Goal: Task Accomplishment & Management: Use online tool/utility

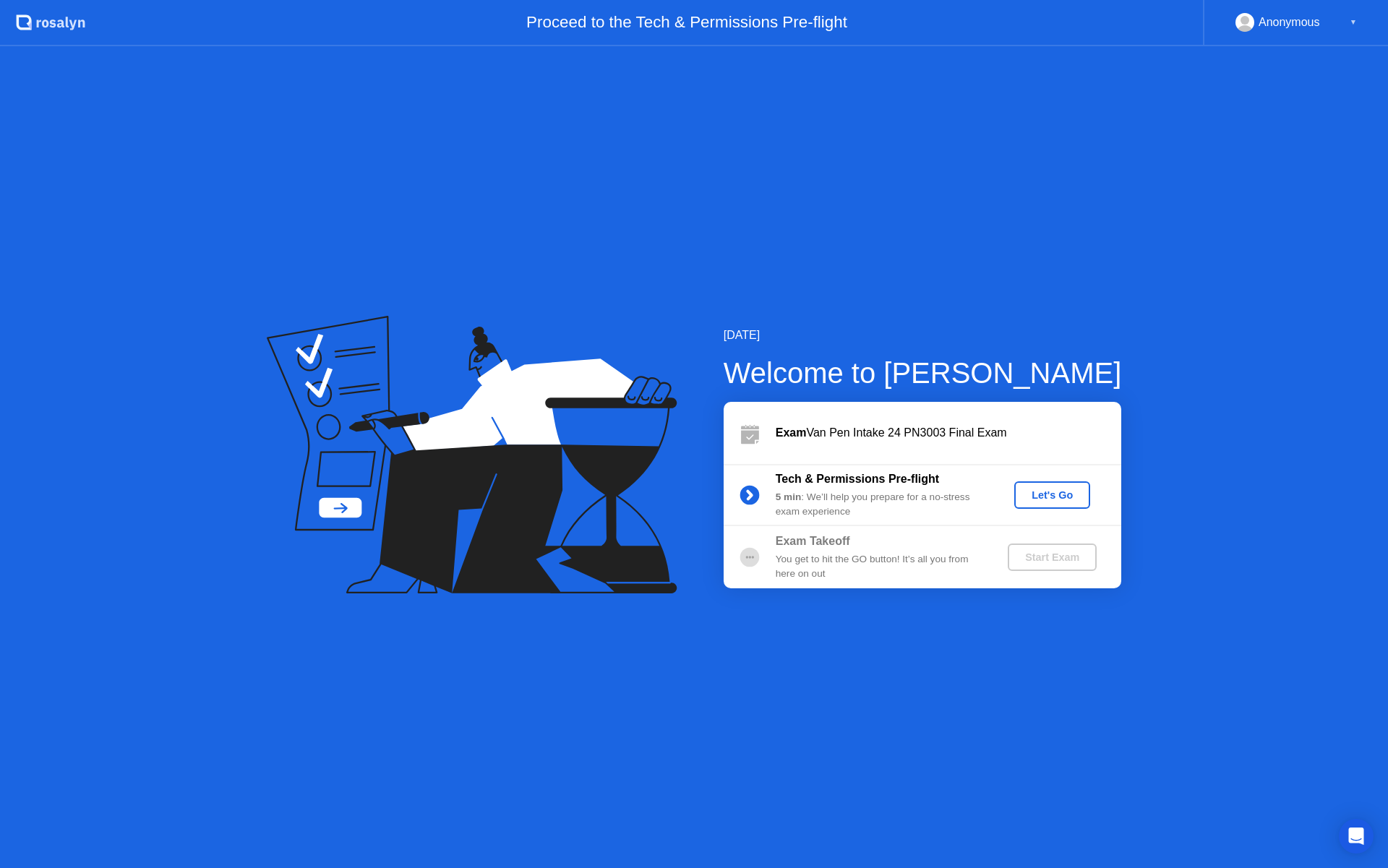
click at [1068, 490] on div "Let's Go" at bounding box center [1052, 495] width 65 height 12
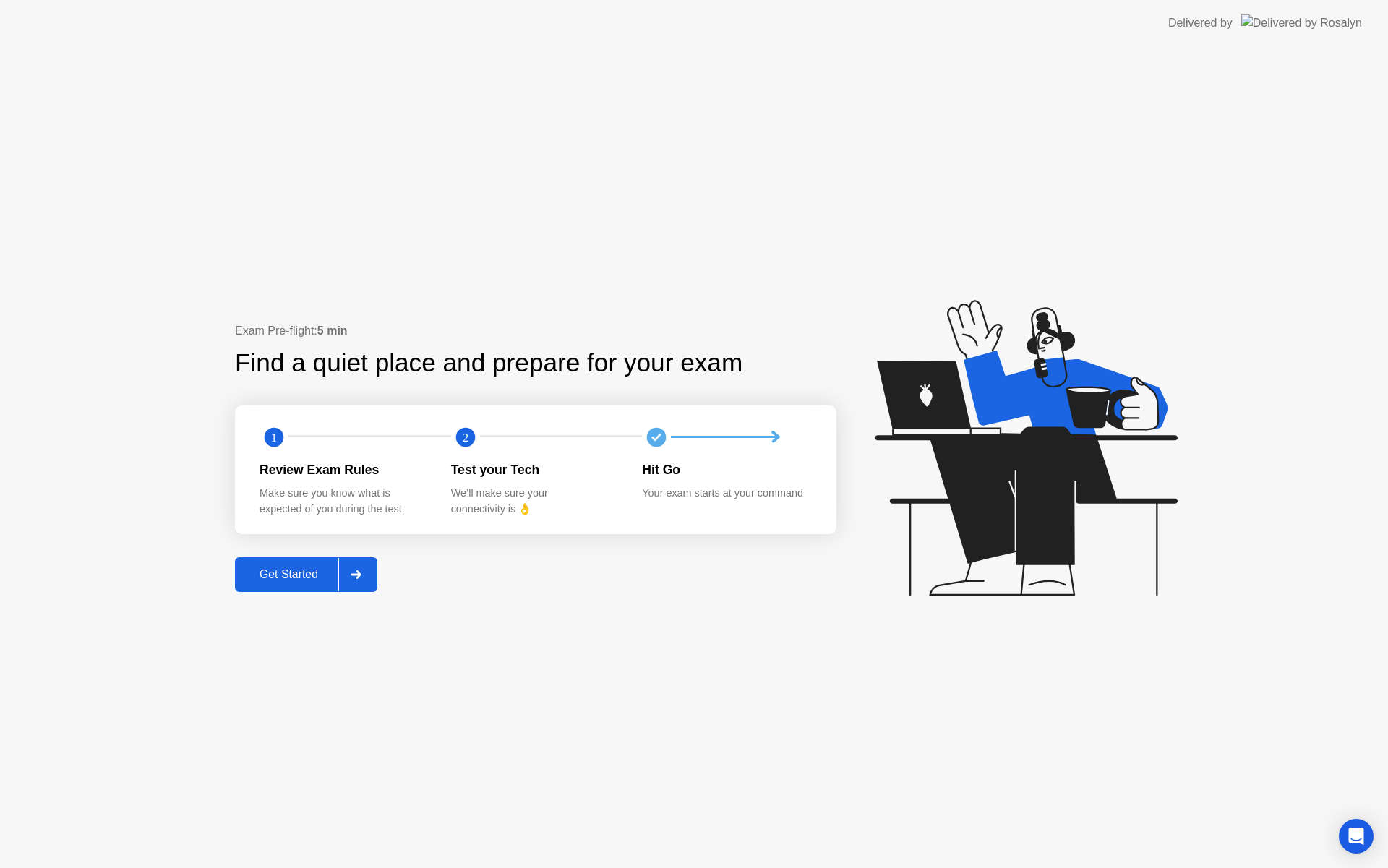
click at [358, 565] on div at bounding box center [355, 574] width 35 height 34
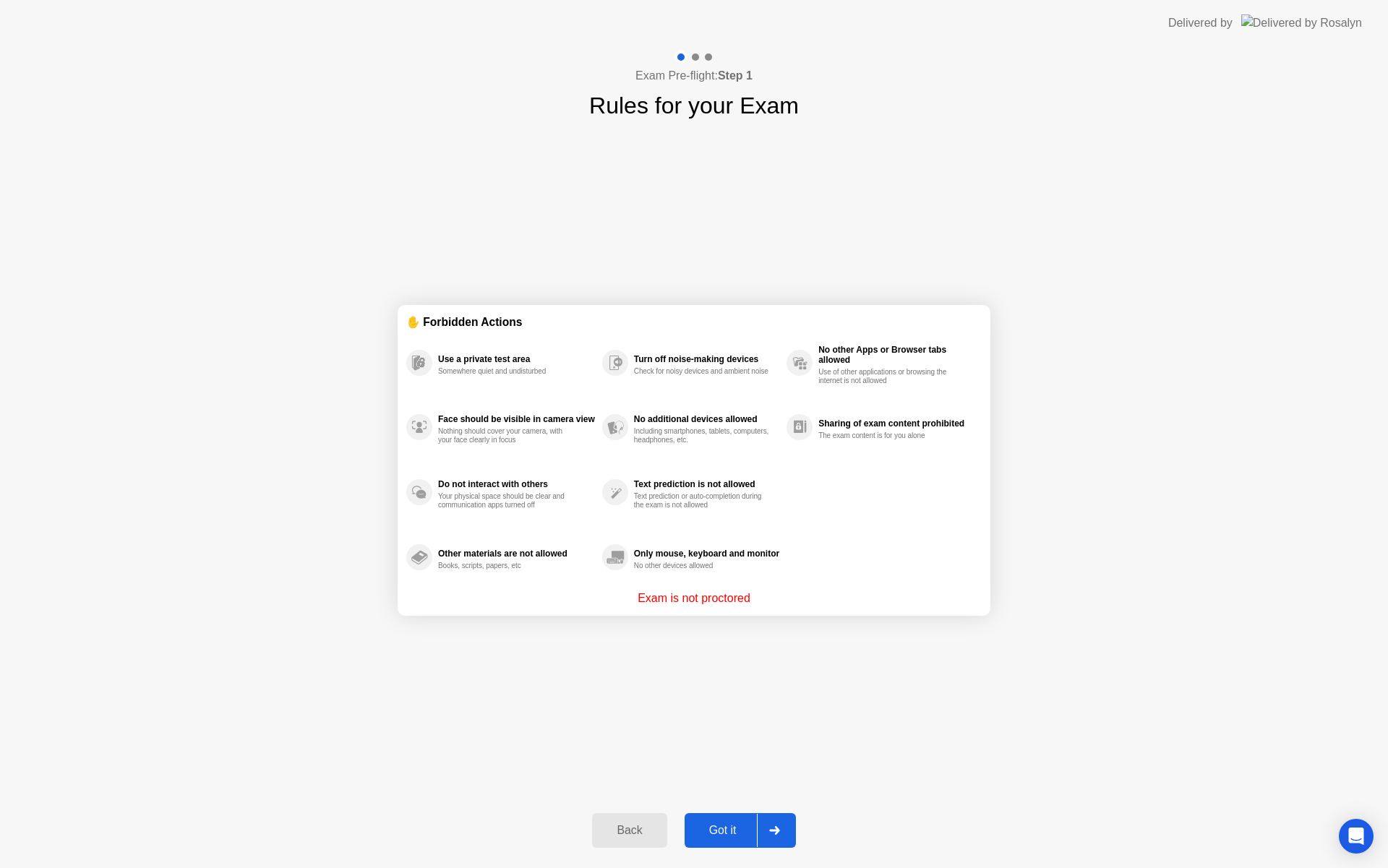
click at [769, 833] on icon at bounding box center [775, 830] width 11 height 9
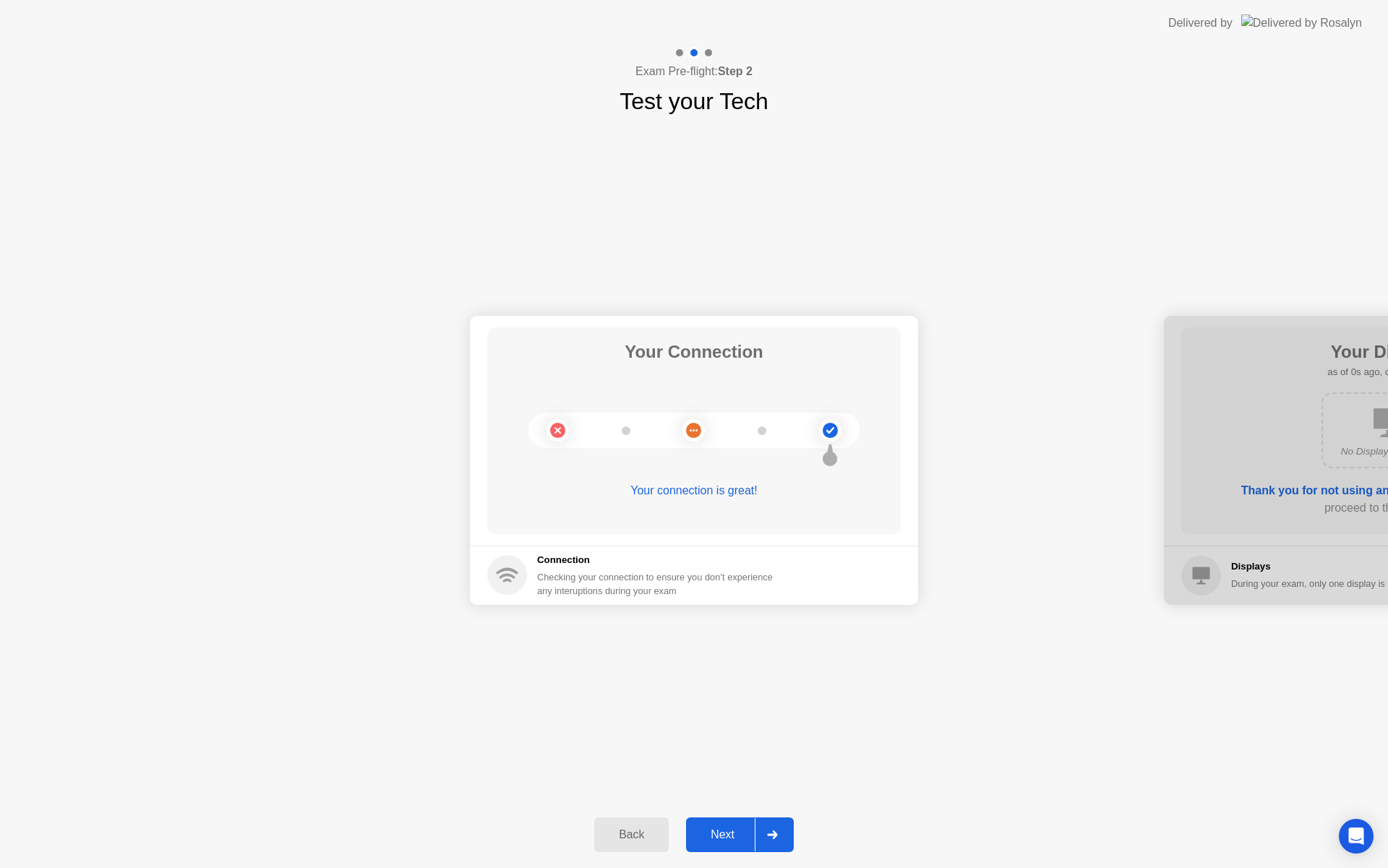
click at [779, 837] on div at bounding box center [771, 834] width 35 height 34
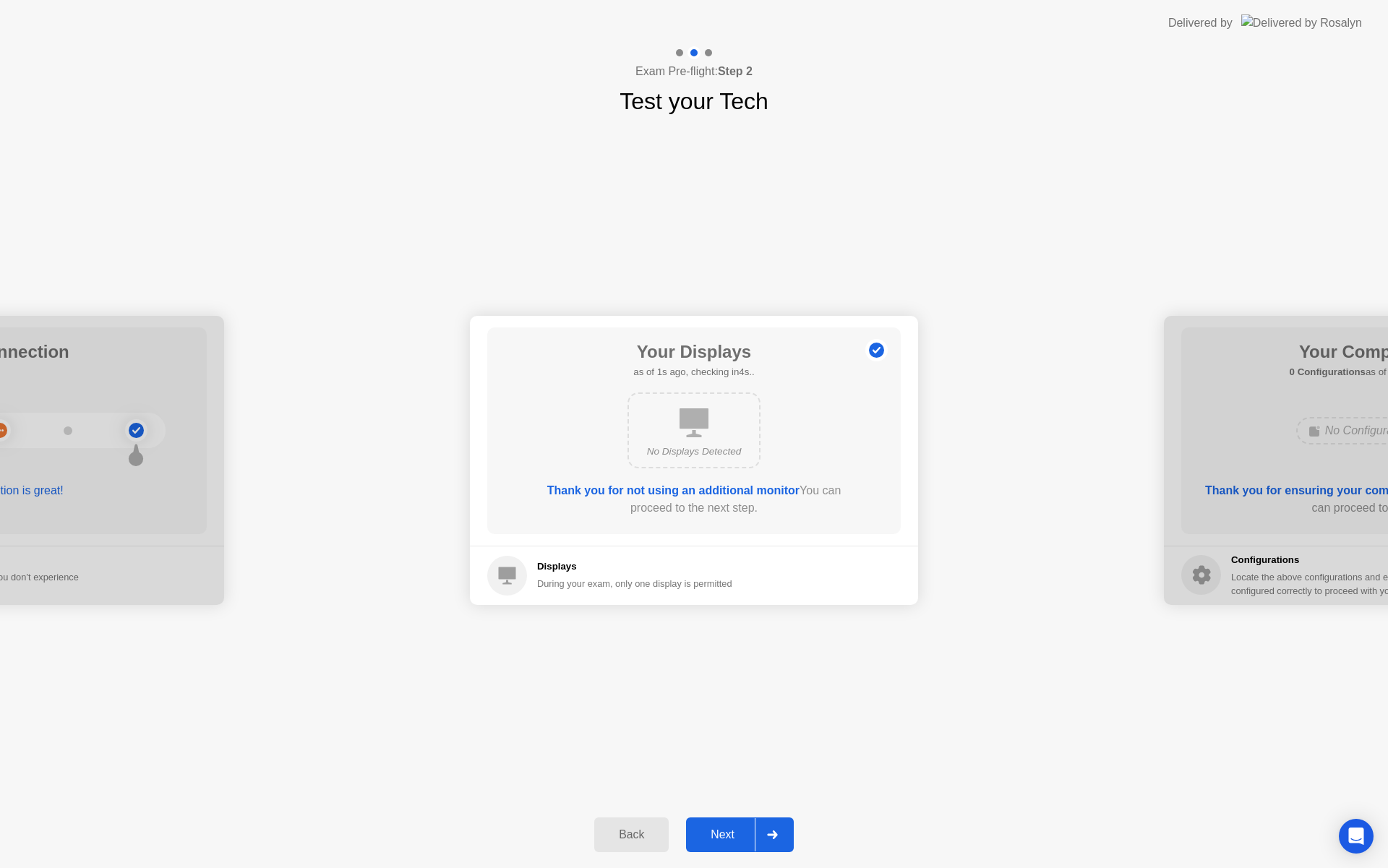
click at [779, 837] on div at bounding box center [771, 834] width 35 height 34
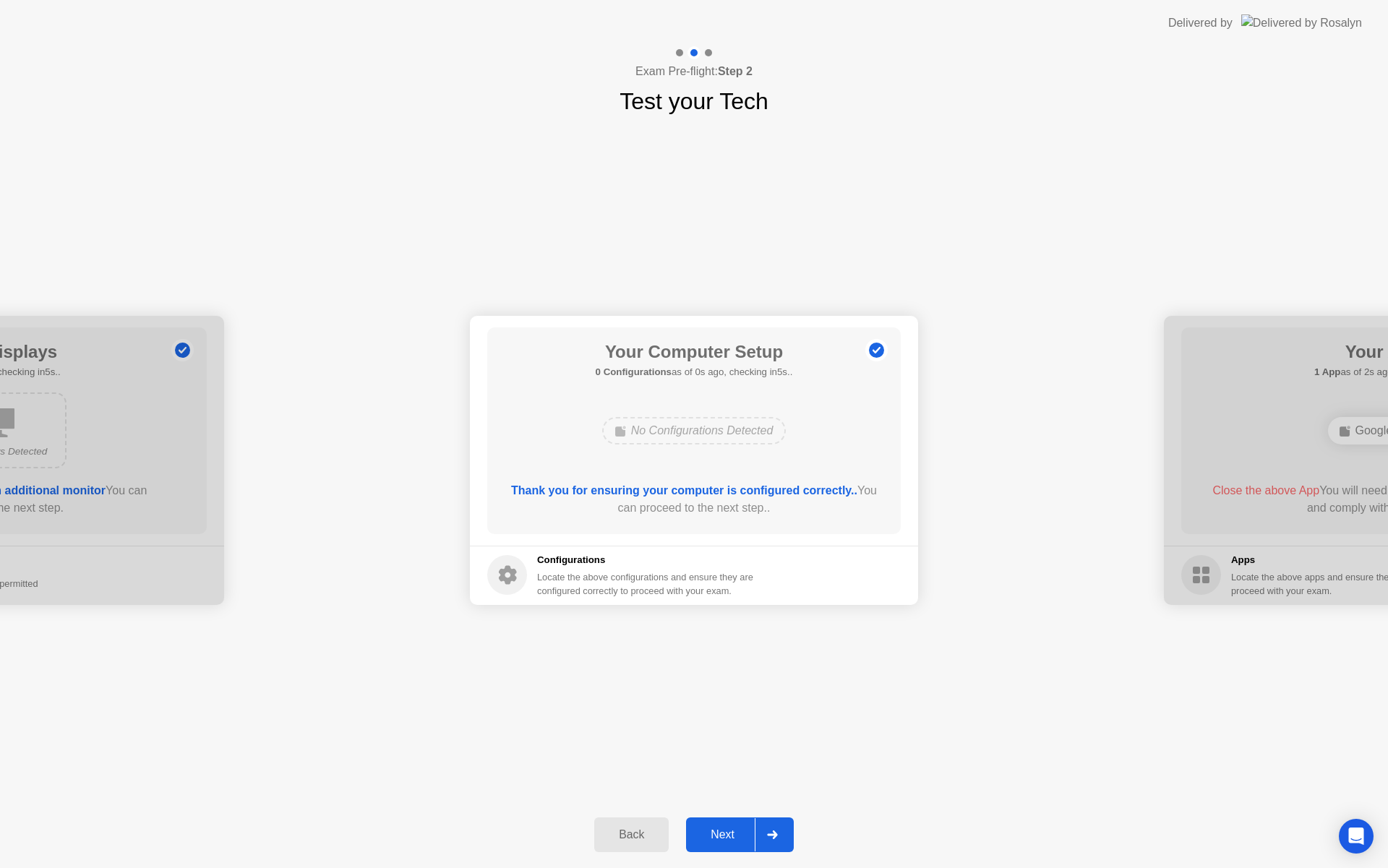
click at [779, 837] on div at bounding box center [771, 834] width 35 height 34
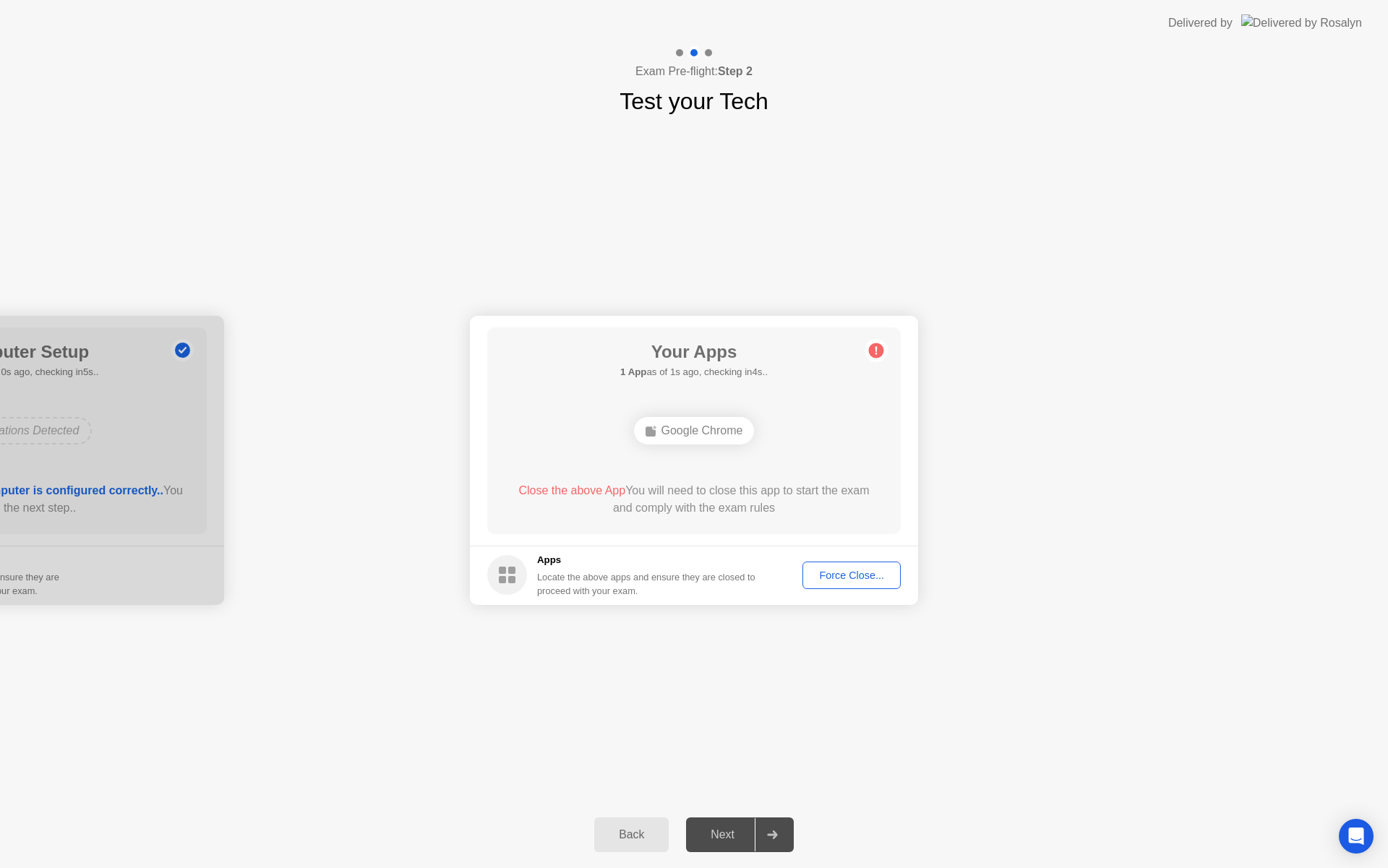
click at [829, 580] on div "Force Close..." at bounding box center [852, 574] width 89 height 12
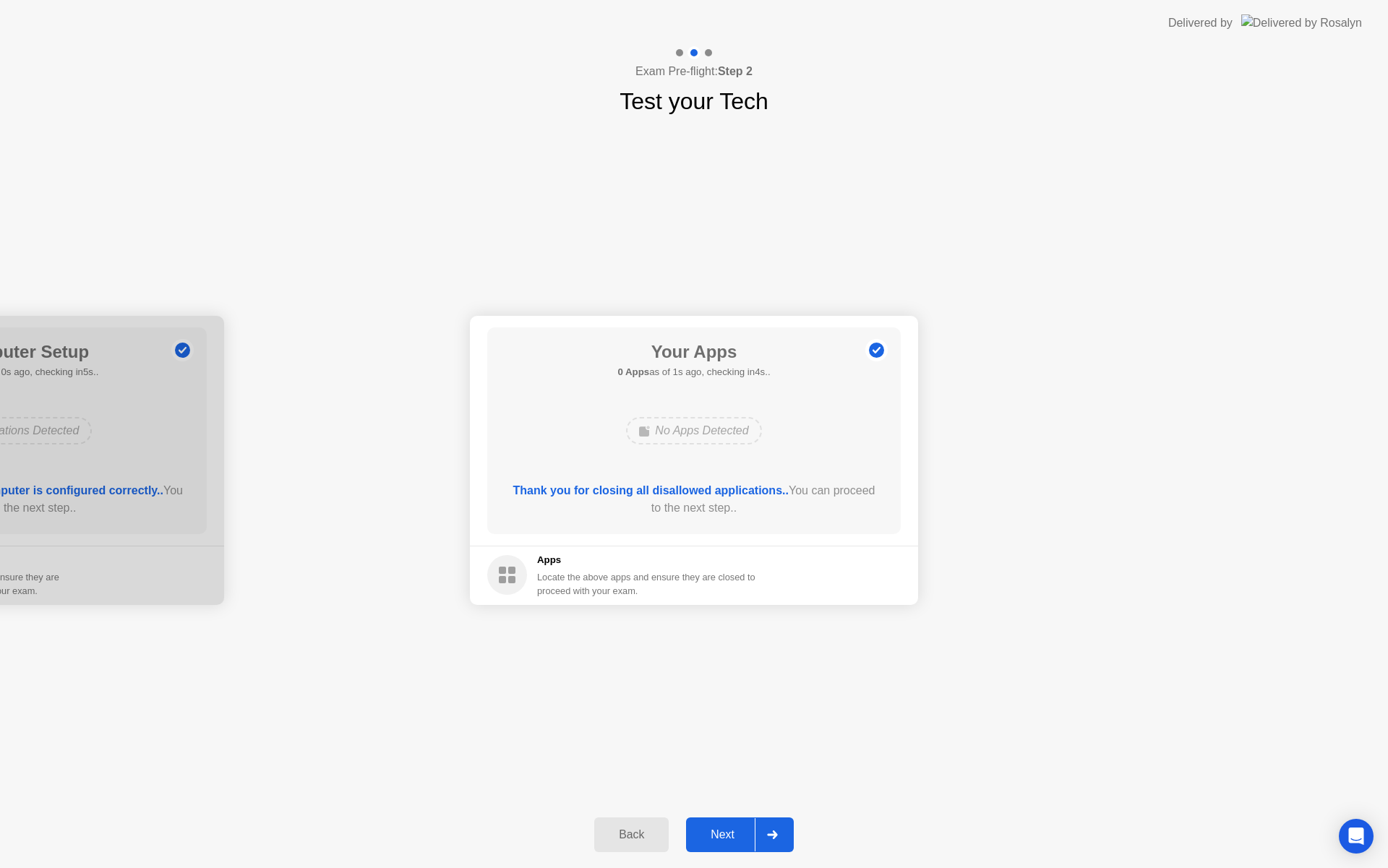
click at [771, 840] on div at bounding box center [771, 834] width 35 height 34
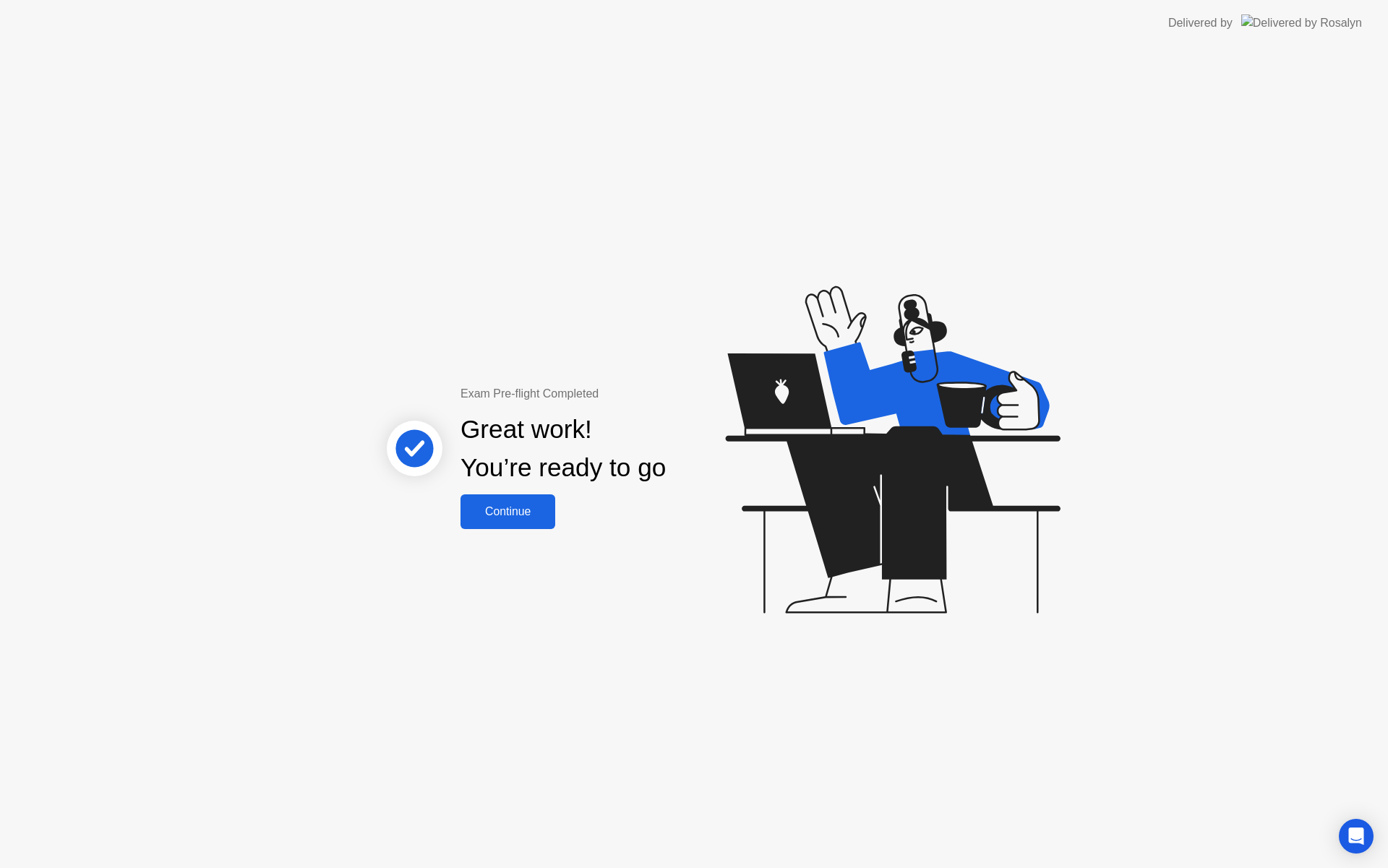
click at [531, 518] on div "Continue" at bounding box center [507, 511] width 86 height 13
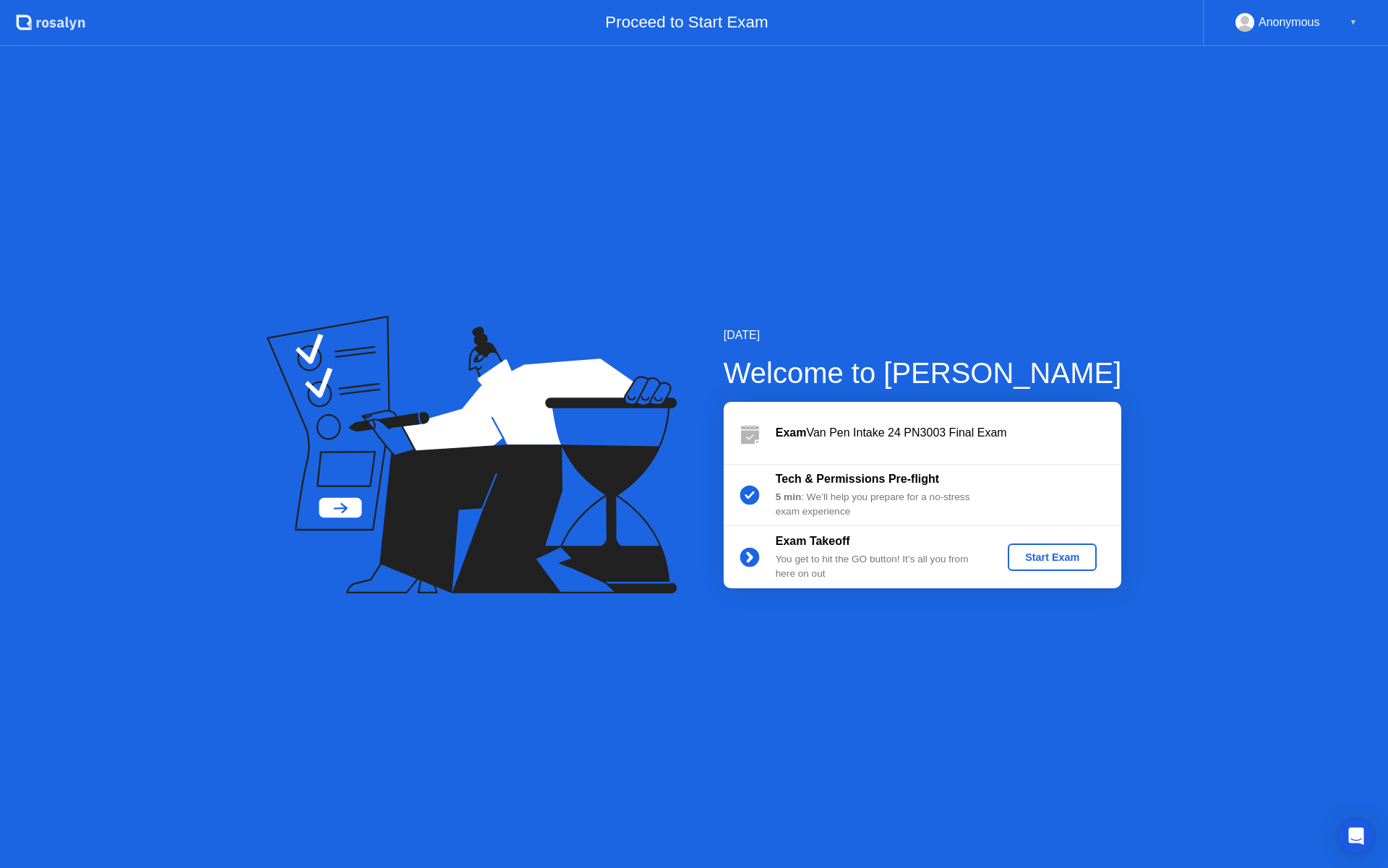
click at [1069, 541] on div "Exam Takeoff You get to hit the GO button! It’s all you from here on out Start …" at bounding box center [921, 557] width 397 height 62
click at [1055, 557] on div "Start Exam" at bounding box center [1052, 557] width 77 height 12
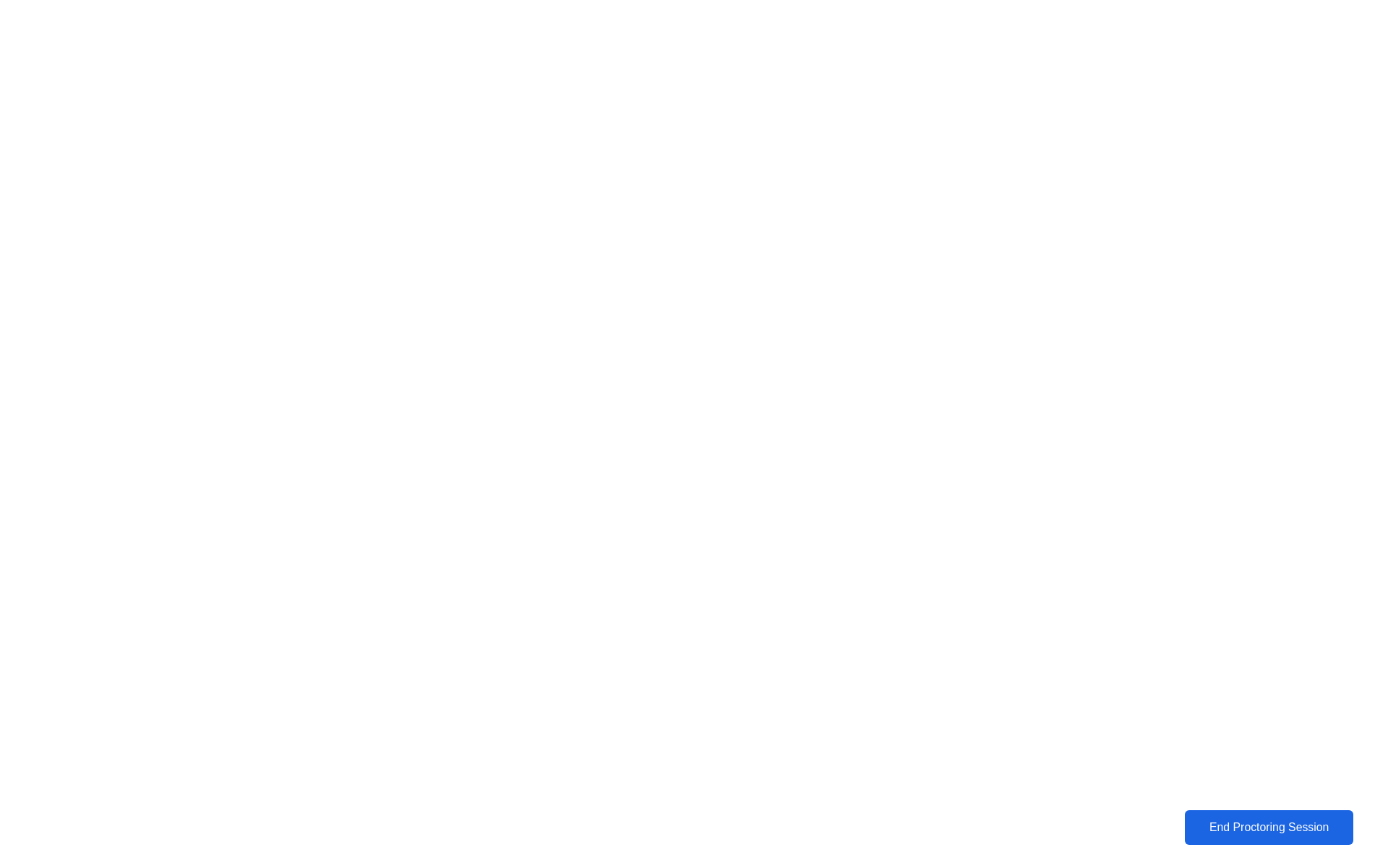
click at [1223, 825] on div "End Proctoring Session" at bounding box center [1268, 827] width 160 height 13
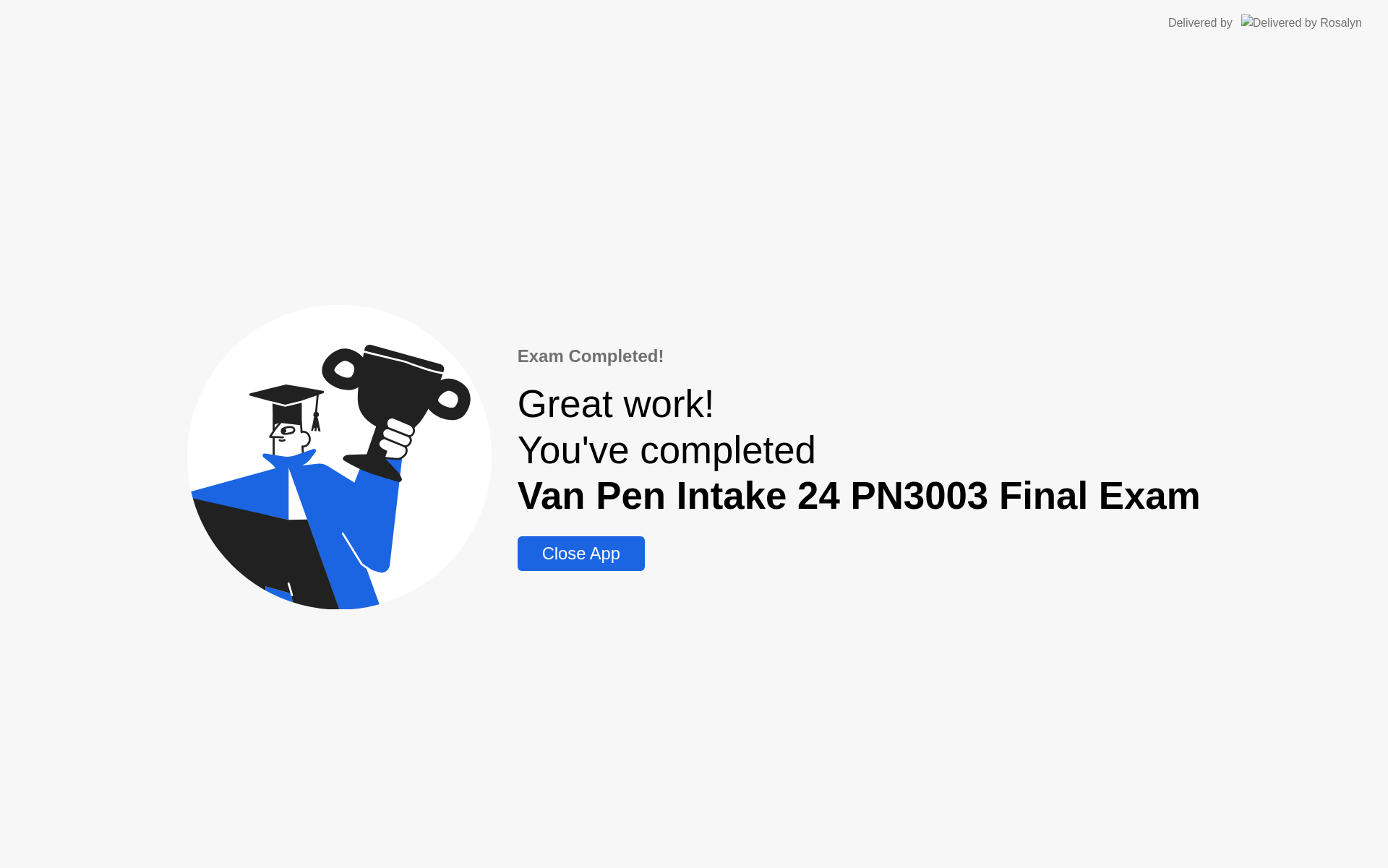
click at [600, 553] on div "Close App" at bounding box center [582, 553] width 119 height 20
